Goal: Book appointment/travel/reservation

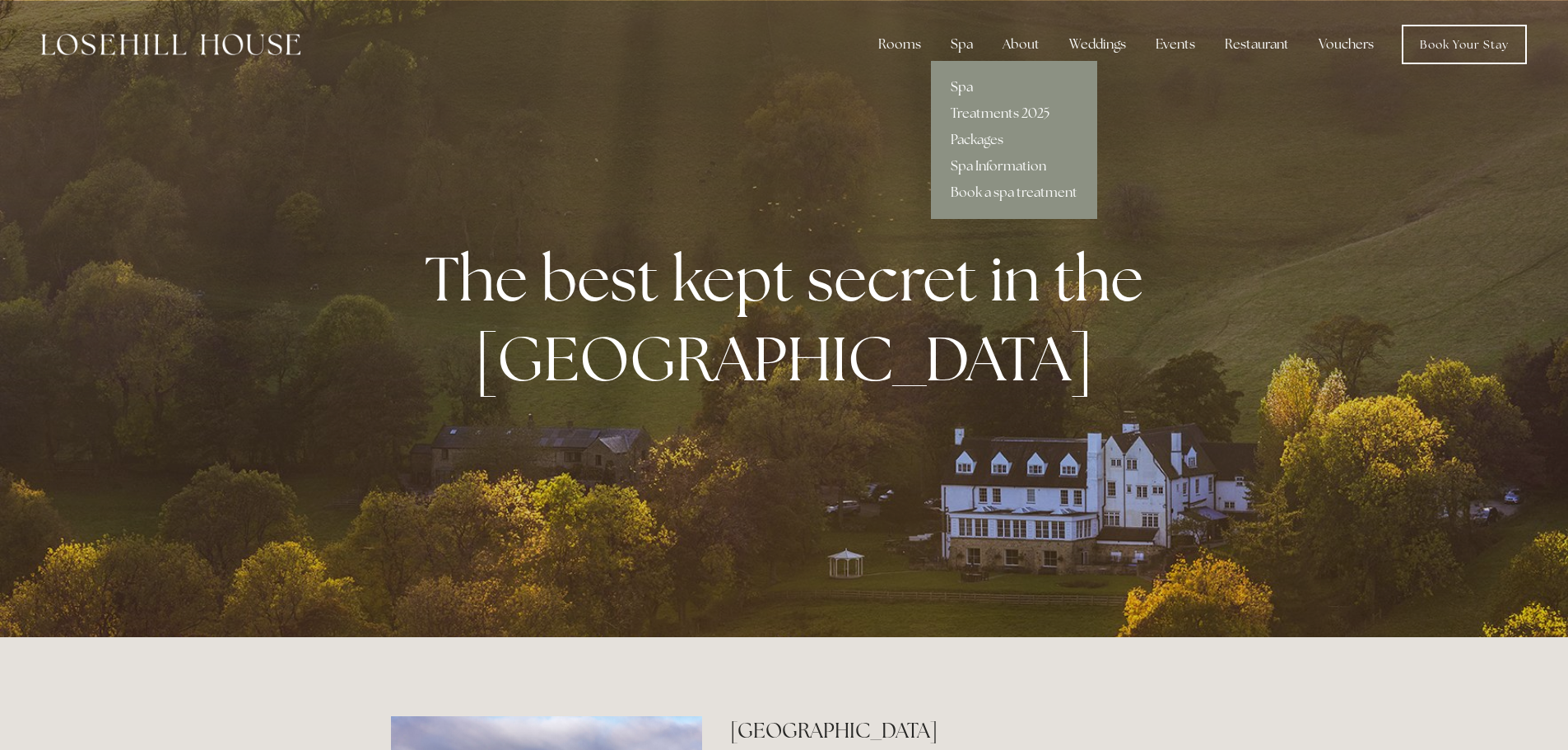
click at [964, 91] on link "Spa" at bounding box center [1014, 87] width 166 height 26
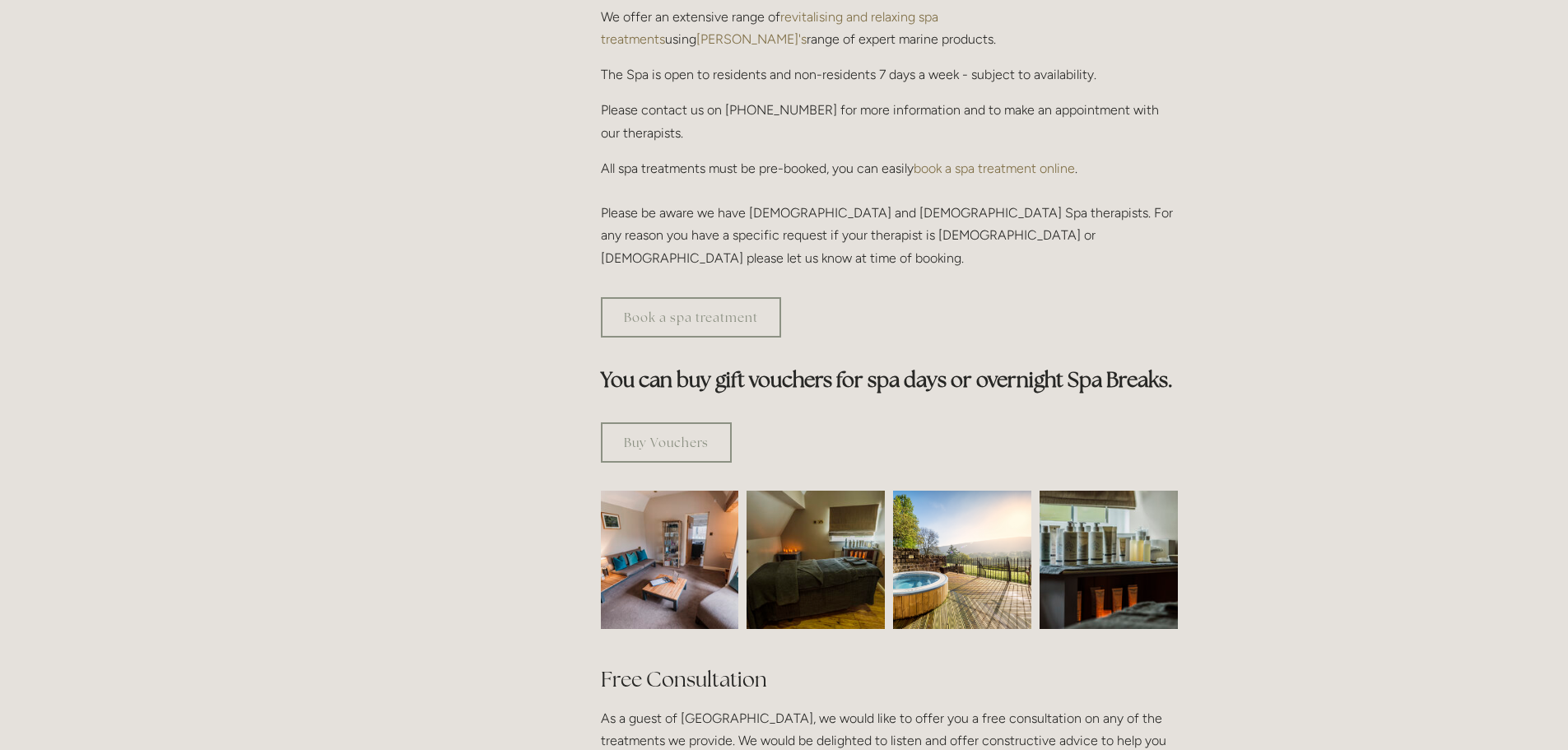
scroll to position [906, 0]
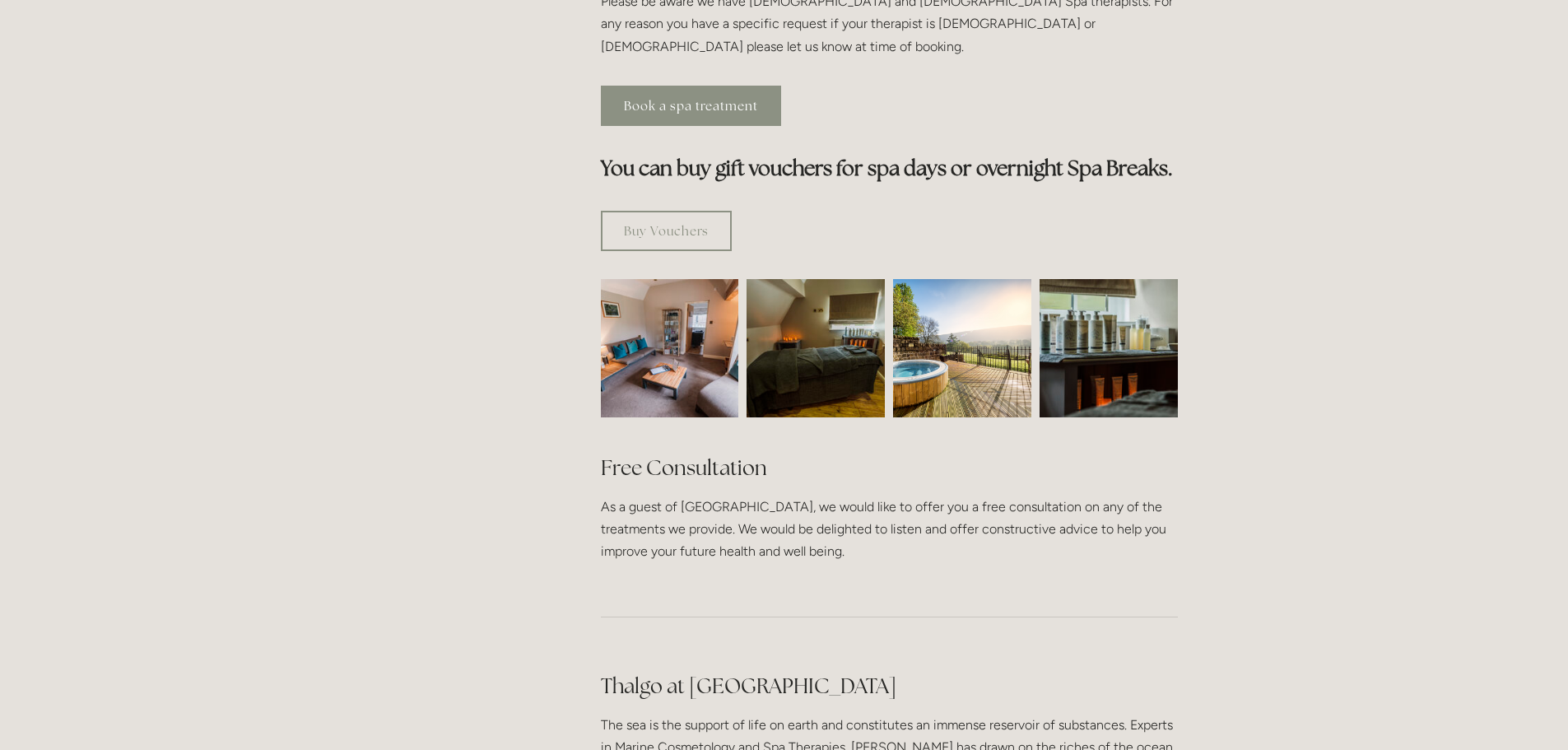
click at [699, 86] on link "Book a spa treatment" at bounding box center [691, 106] width 180 height 41
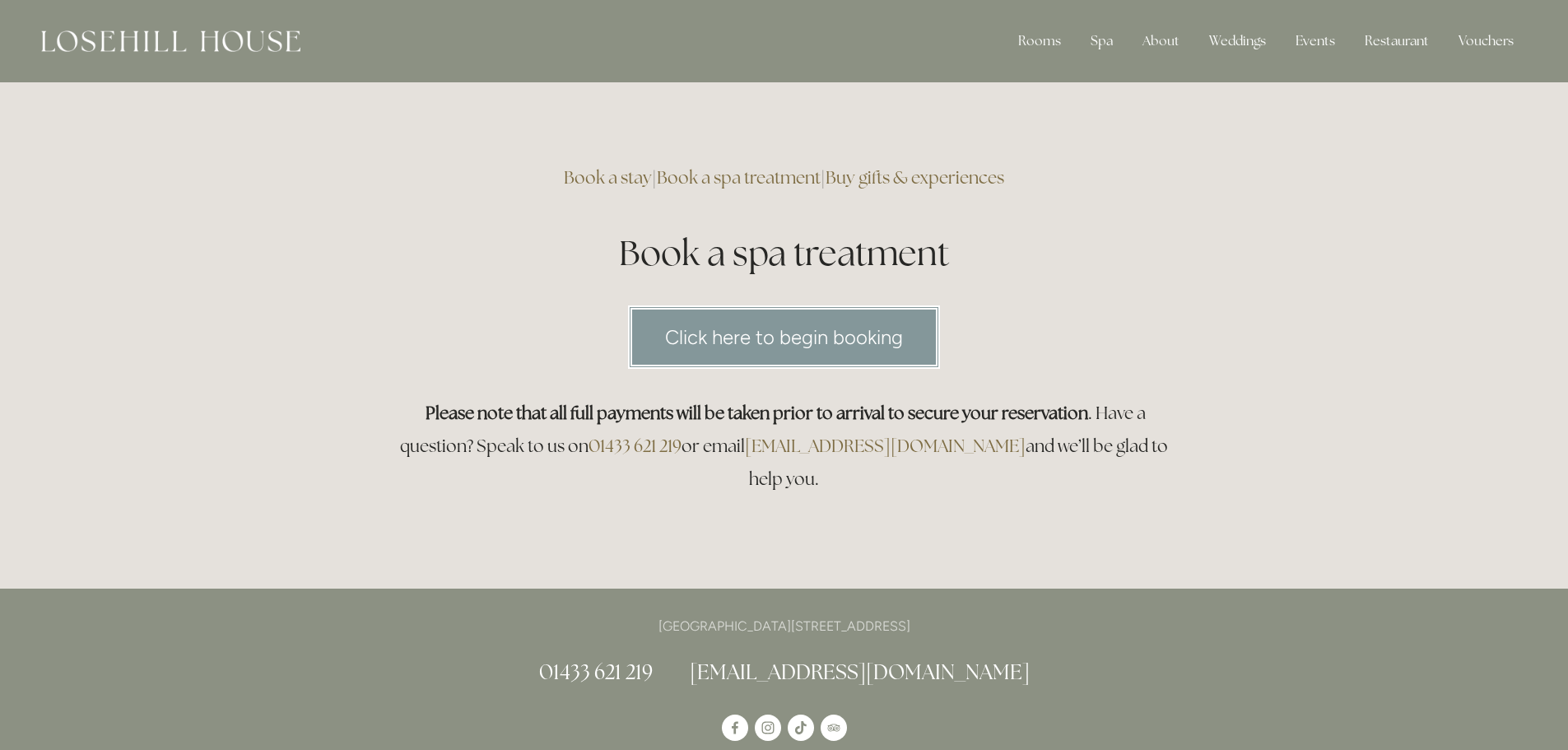
click at [797, 324] on link "Click here to begin booking" at bounding box center [784, 337] width 312 height 63
